Goal: Task Accomplishment & Management: Manage account settings

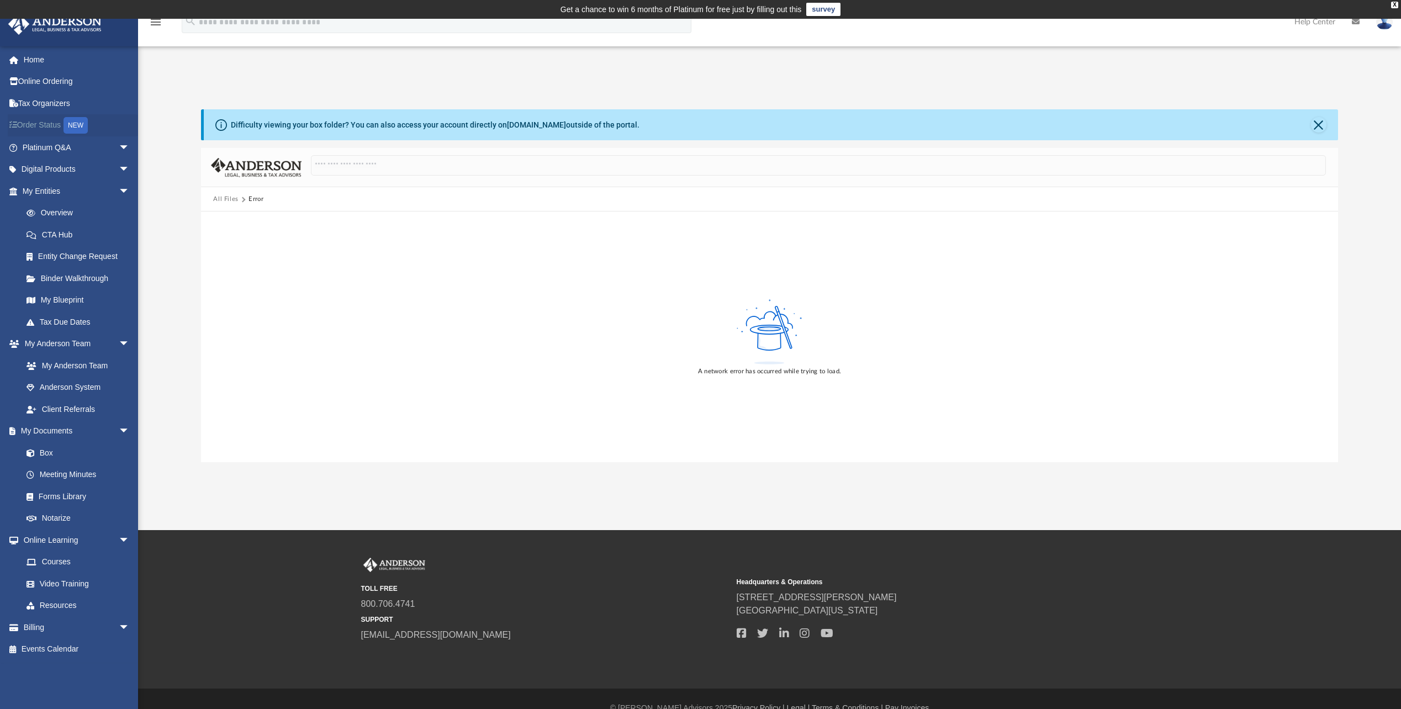
click at [46, 135] on link "Order Status NEW" at bounding box center [77, 125] width 139 height 23
click at [45, 143] on link "Platinum Q&A arrow_drop_down" at bounding box center [77, 147] width 139 height 22
click at [1383, 25] on img at bounding box center [1384, 22] width 17 height 16
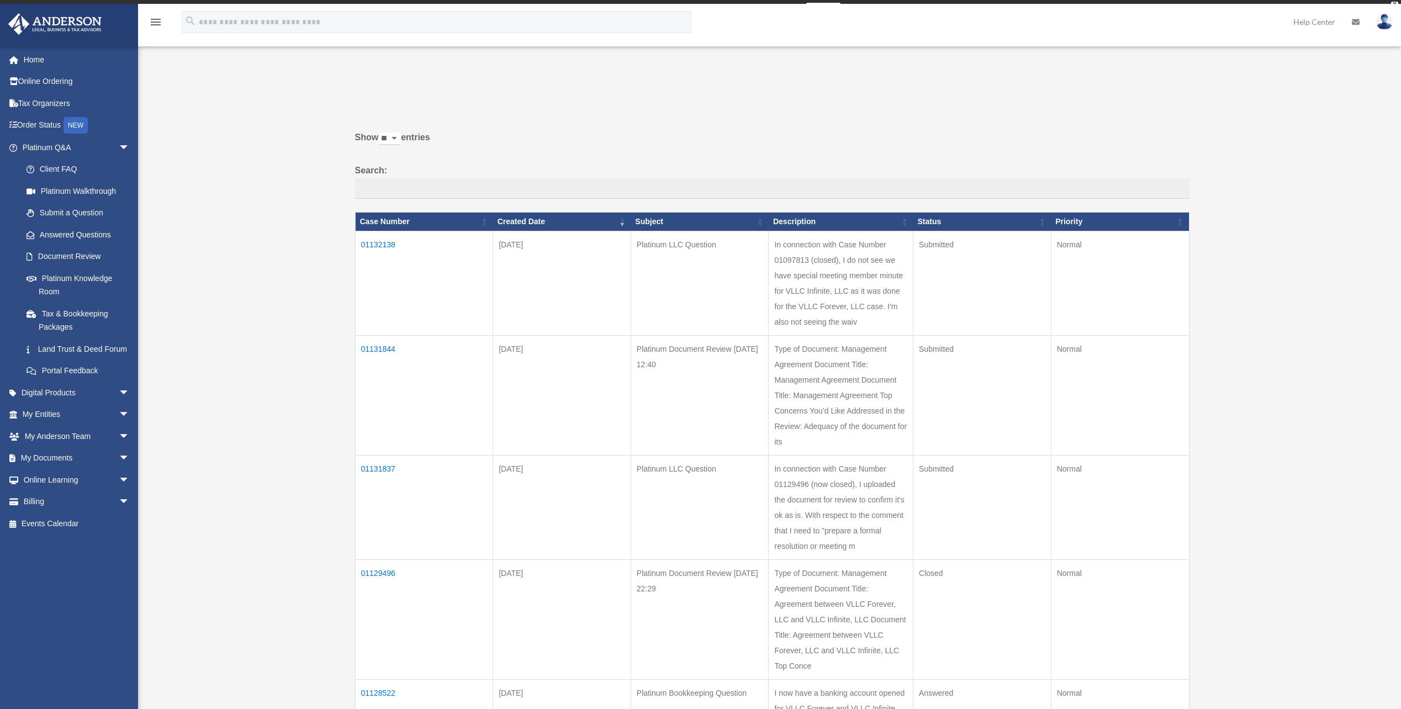
click at [1383, 25] on img at bounding box center [1384, 22] width 17 height 16
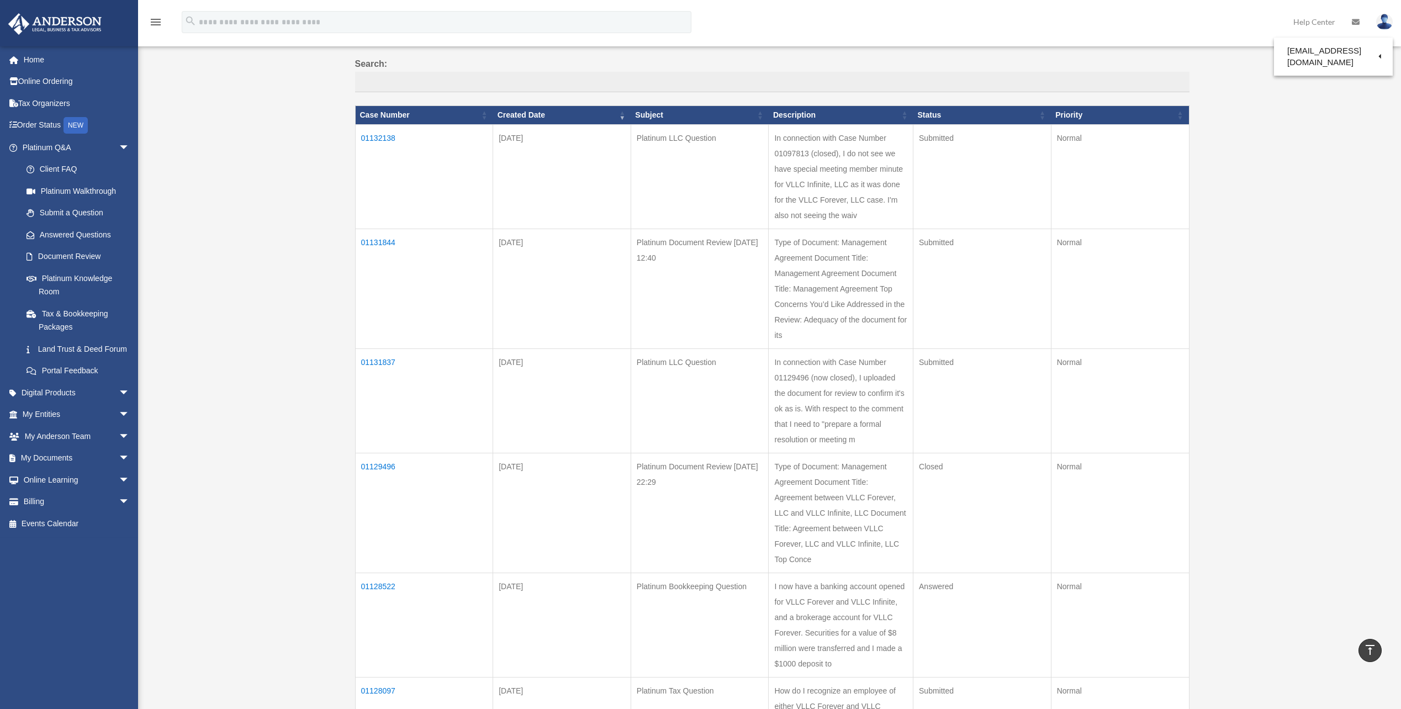
scroll to position [110, 0]
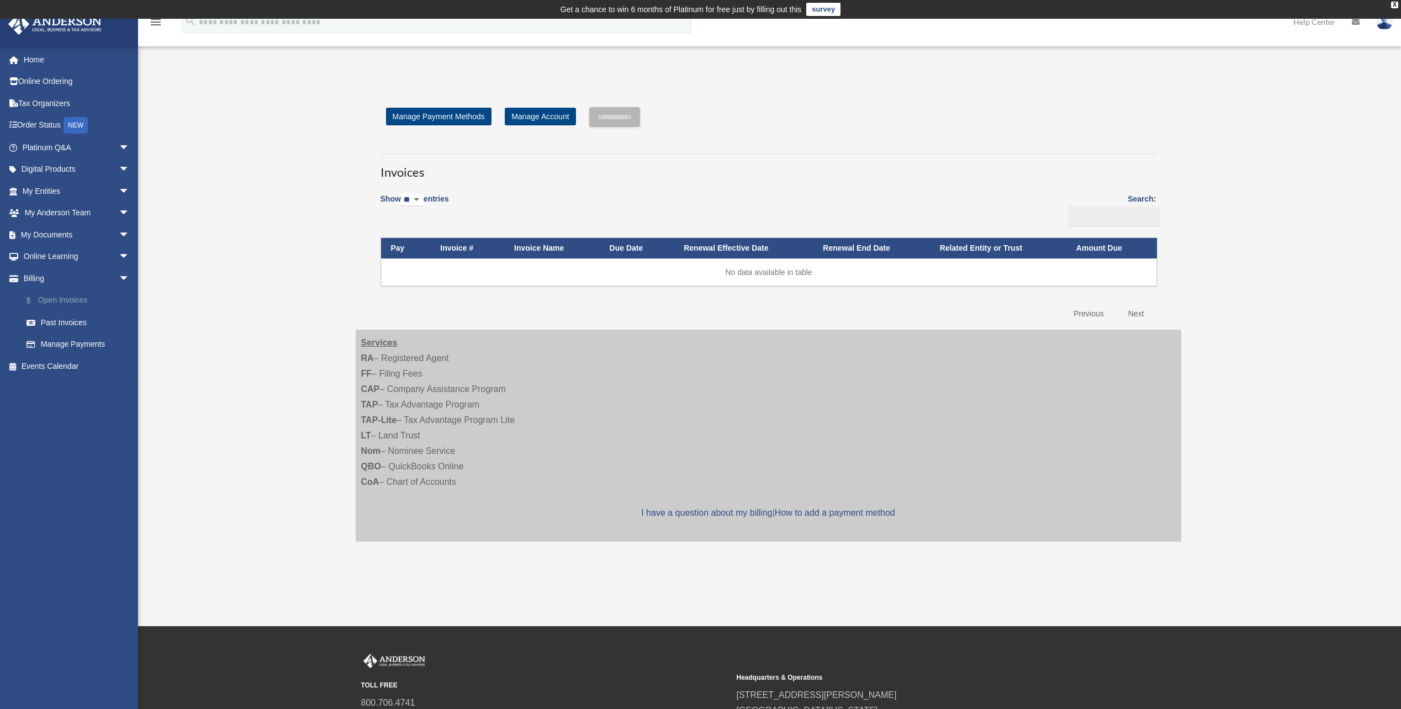
click at [71, 301] on link "$ Open Invoices" at bounding box center [80, 300] width 131 height 23
click at [79, 321] on link "Past Invoices" at bounding box center [80, 322] width 131 height 22
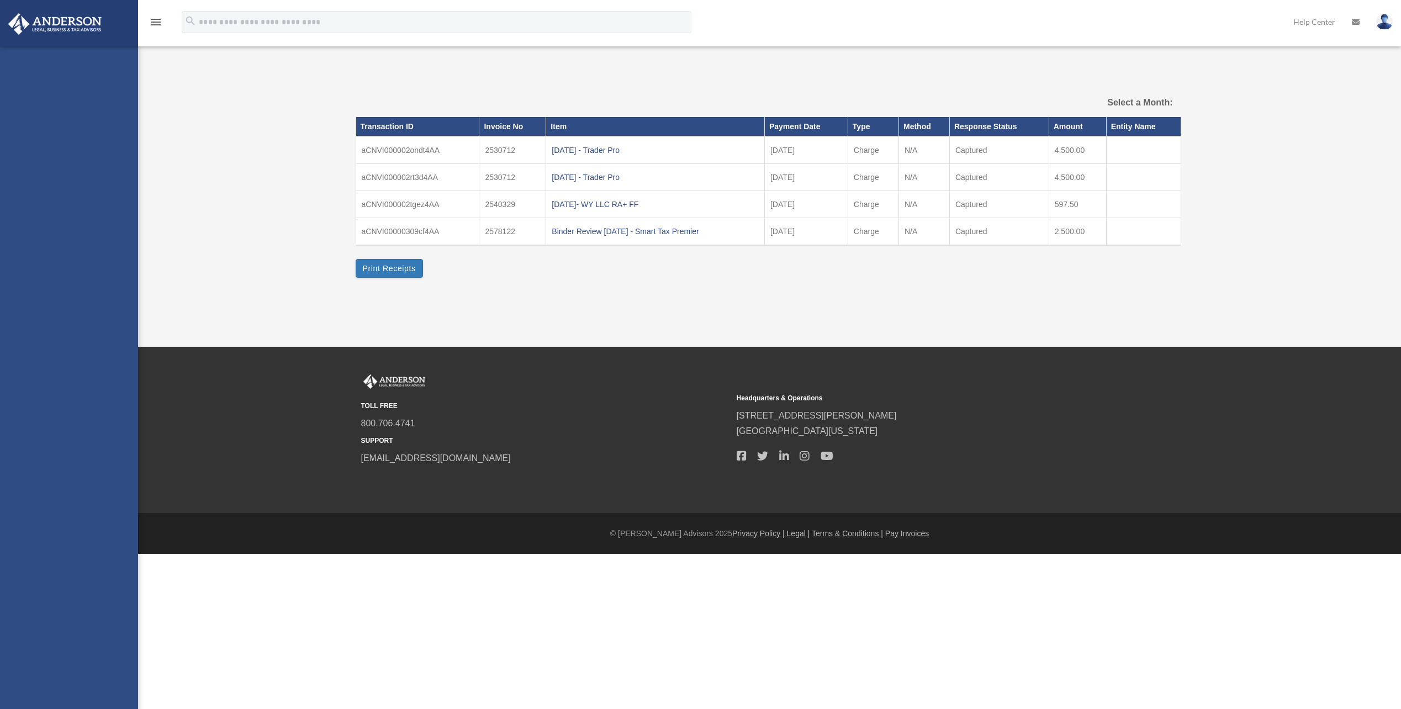
select select
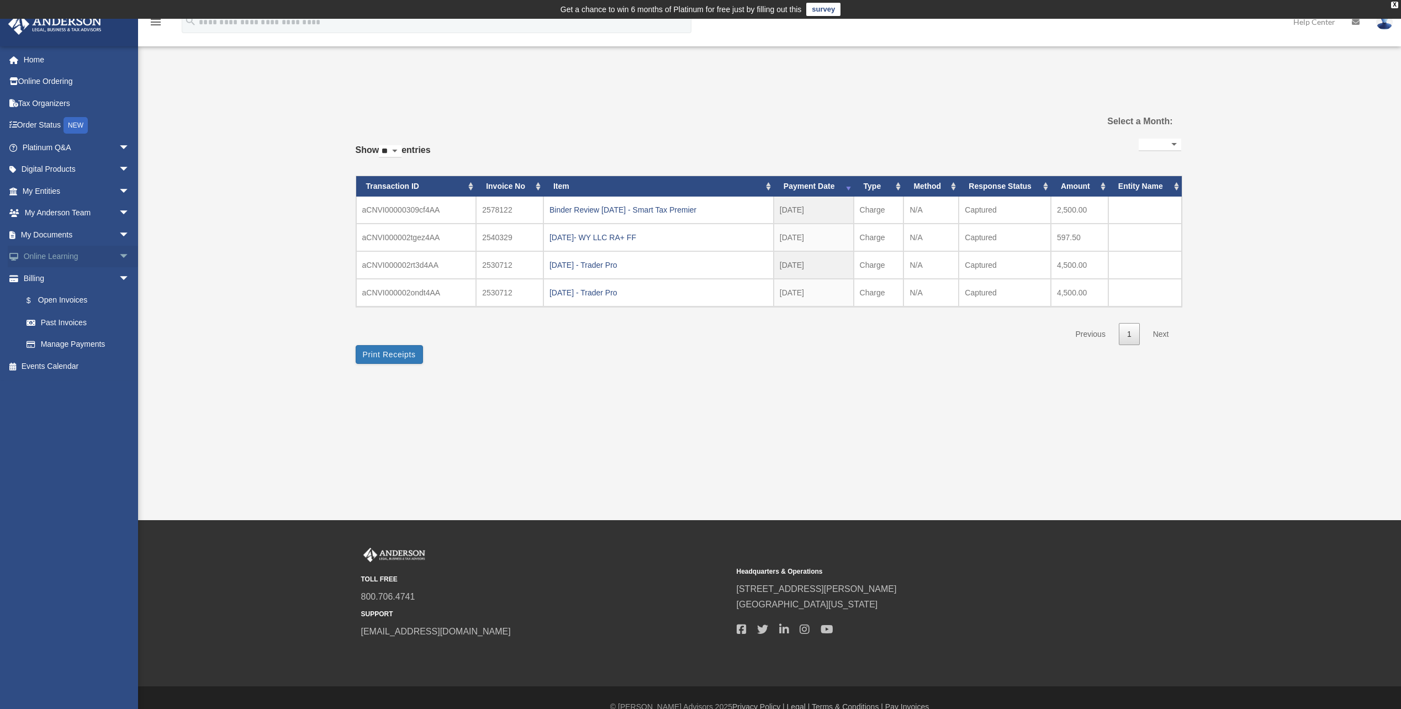
click at [52, 258] on link "Online Learning arrow_drop_down" at bounding box center [77, 257] width 139 height 22
